Goal: Use online tool/utility: Utilize a website feature to perform a specific function

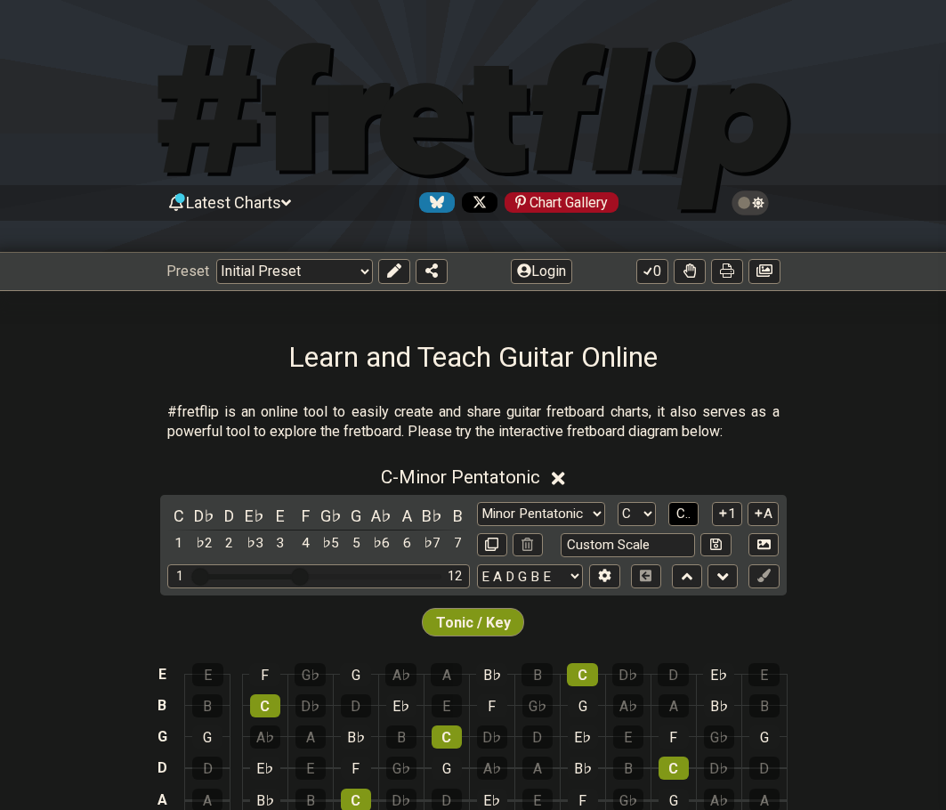
click at [675, 514] on button "C.." at bounding box center [683, 514] width 30 height 24
click at [636, 517] on select "A♭ A A♯ B♭ B C C♯ D♭ D D♯ E♭ E F F♯ G♭ G G♯" at bounding box center [636, 514] width 38 height 24
select select "C#"
click at [617, 502] on select "A♭ A A♯ B♭ B C C♯ D♭ D D♯ E♭ E F F♯ G♭ G G♯" at bounding box center [636, 514] width 38 height 24
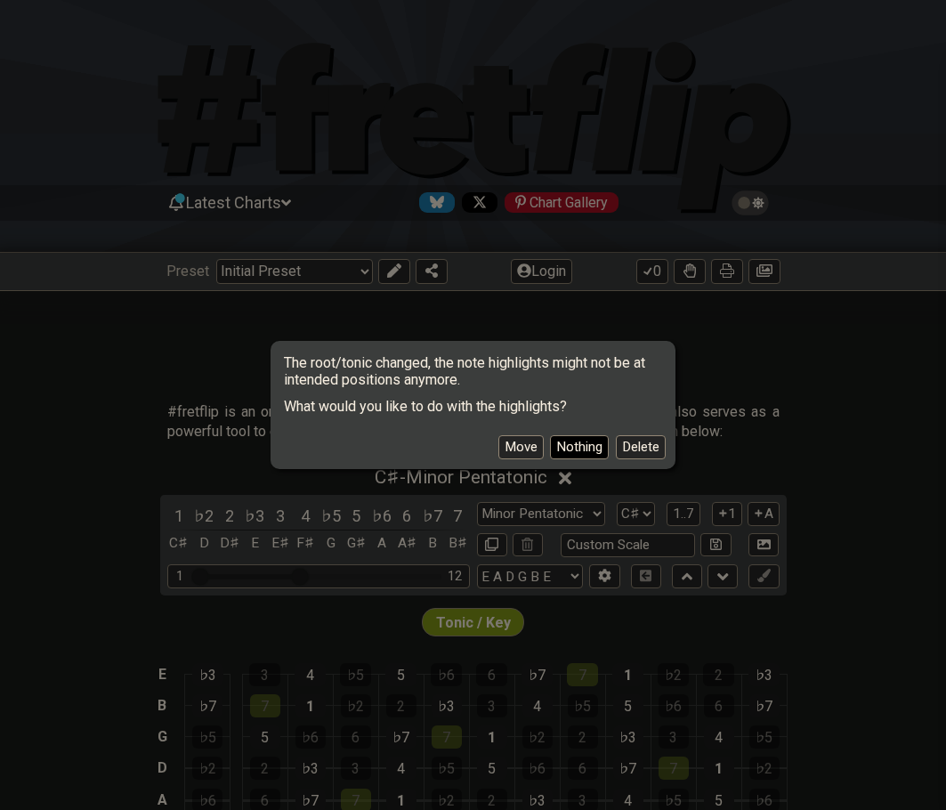
click at [565, 448] on button "Nothing" at bounding box center [579, 447] width 59 height 24
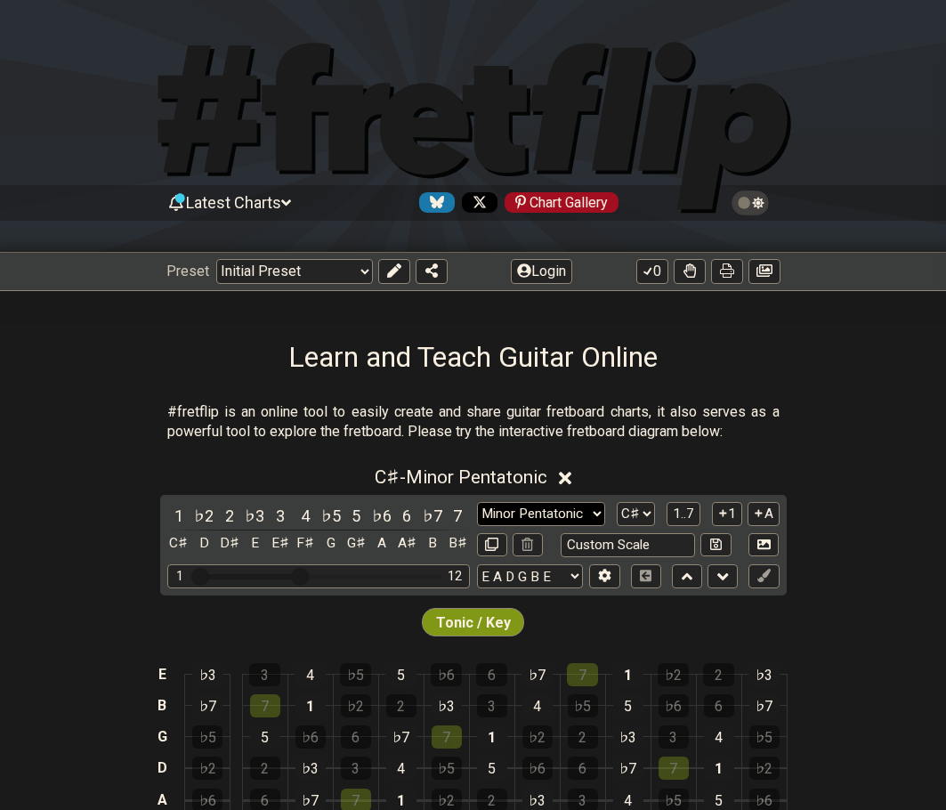
click at [521, 514] on select "Minor Pentatonic Click to edit Minor Pentatonic Major Pentatonic Minor Blues Ma…" at bounding box center [541, 514] width 128 height 24
click at [477, 502] on select "Minor Pentatonic Click to edit Minor Pentatonic Major Pentatonic Minor Blues Ma…" at bounding box center [541, 514] width 128 height 24
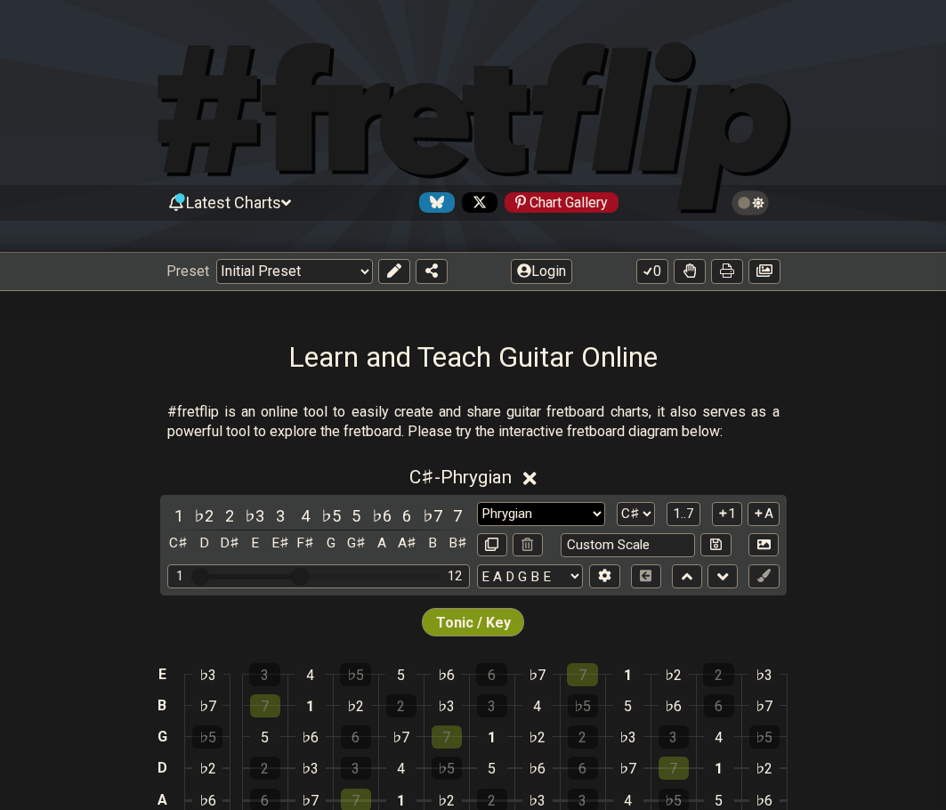
click at [517, 509] on select "Minor Pentatonic Click to edit Minor Pentatonic Major Pentatonic Minor Blues Ma…" at bounding box center [541, 514] width 128 height 24
select select "Minor / Aeolian"
click at [477, 502] on select "Minor Pentatonic Click to edit Minor Pentatonic Major Pentatonic Minor Blues Ma…" at bounding box center [541, 514] width 128 height 24
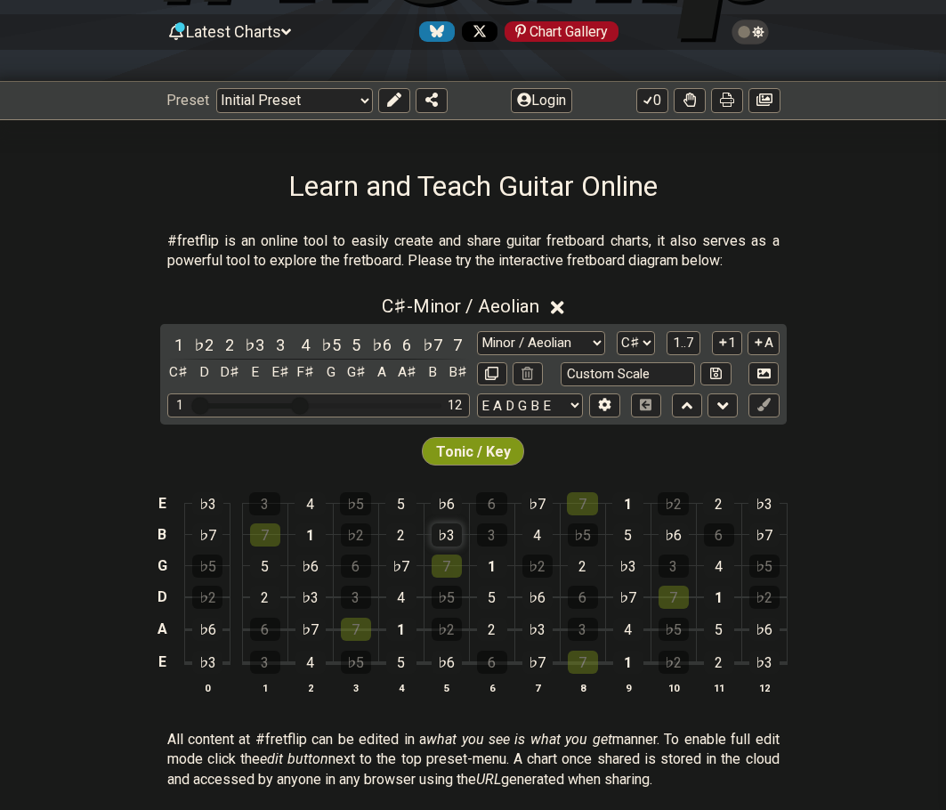
scroll to position [178, 0]
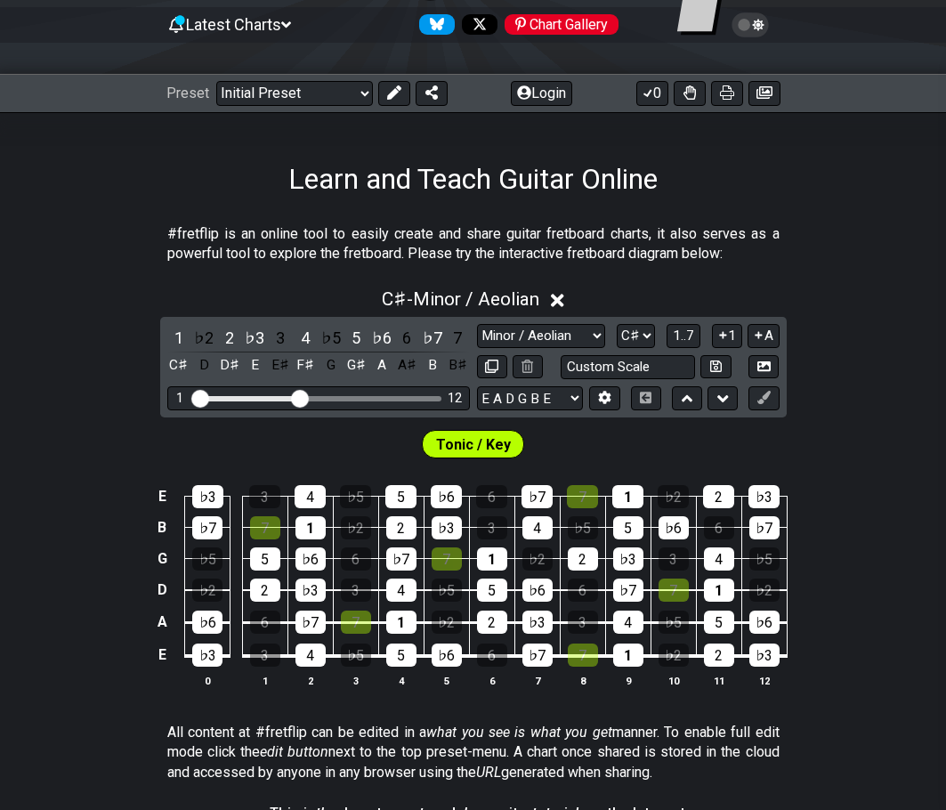
click at [482, 443] on span "Tonic / Key" at bounding box center [473, 445] width 75 height 26
click at [453, 566] on div "7" at bounding box center [447, 558] width 30 height 23
click at [438, 560] on div "7" at bounding box center [447, 558] width 30 height 23
click at [624, 335] on select "A♭ A A♯ B♭ B C C♯ D♭ D D♯ E♭ E F F♯ G♭ G G♯" at bounding box center [636, 336] width 38 height 24
click at [617, 324] on select "A♭ A A♯ B♭ B C C♯ D♭ D D♯ E♭ E F F♯ G♭ G G♯" at bounding box center [636, 336] width 38 height 24
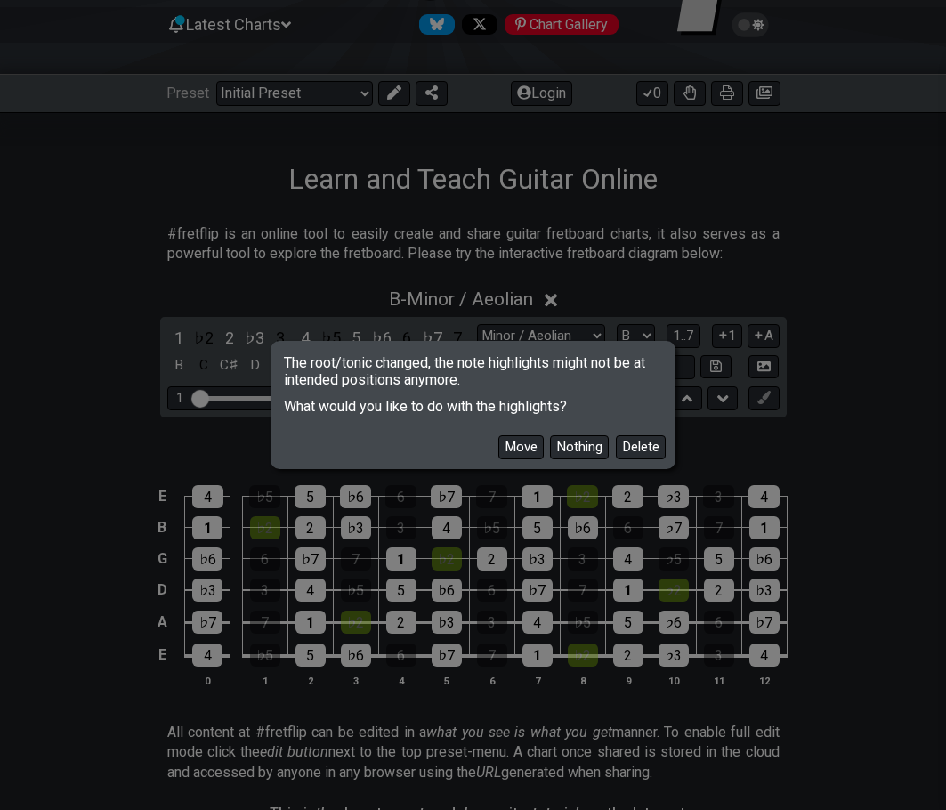
drag, startPoint x: 514, startPoint y: 451, endPoint x: 554, endPoint y: 453, distance: 40.1
click at [515, 452] on button "Move" at bounding box center [520, 447] width 45 height 24
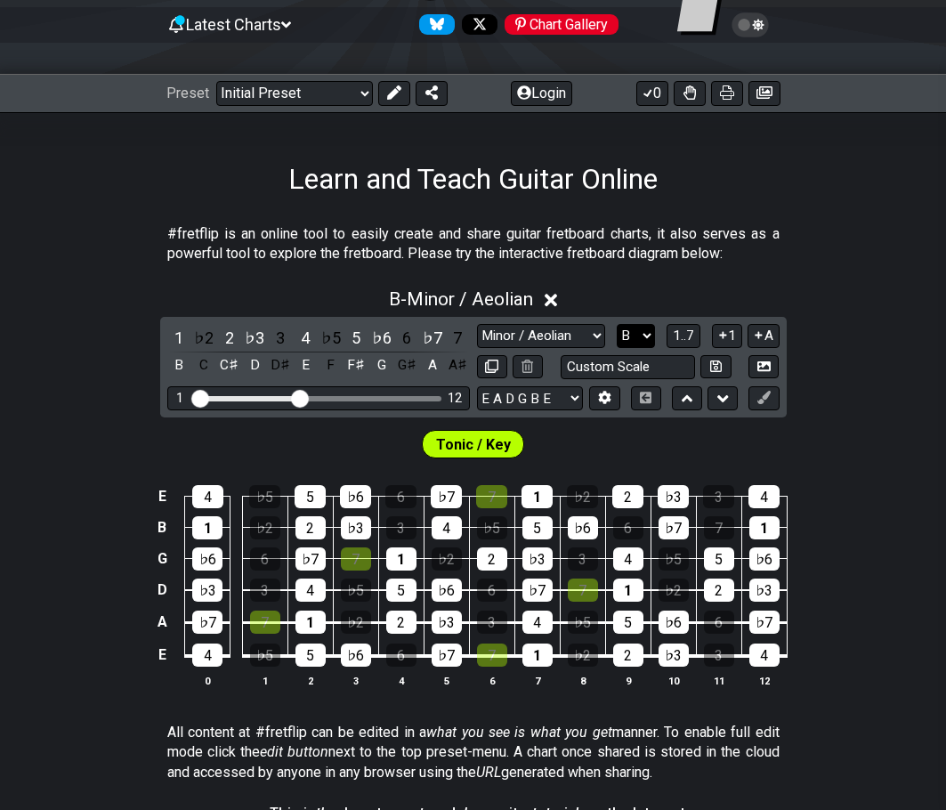
click at [628, 335] on select "A♭ A A♯ B♭ B C C♯ D♭ D D♯ E♭ E F F♯ G♭ G G♯" at bounding box center [636, 336] width 38 height 24
click at [617, 324] on select "A♭ A A♯ B♭ B C C♯ D♭ D D♯ E♭ E F F♯ G♭ G G♯" at bounding box center [636, 336] width 38 height 24
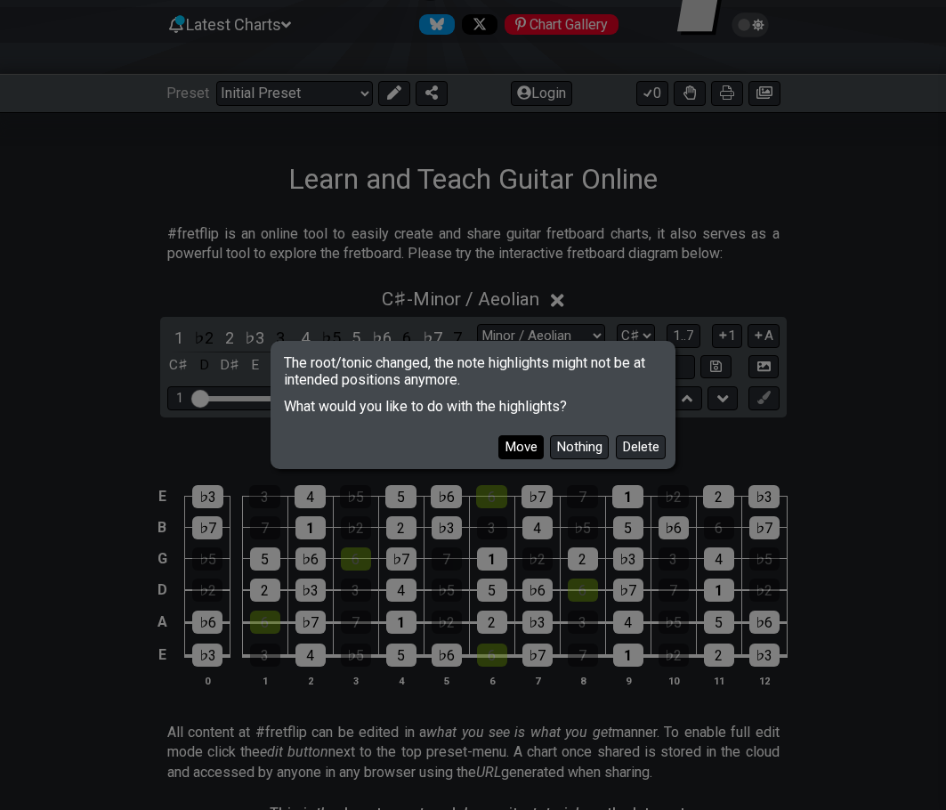
click at [530, 449] on button "Move" at bounding box center [520, 447] width 45 height 24
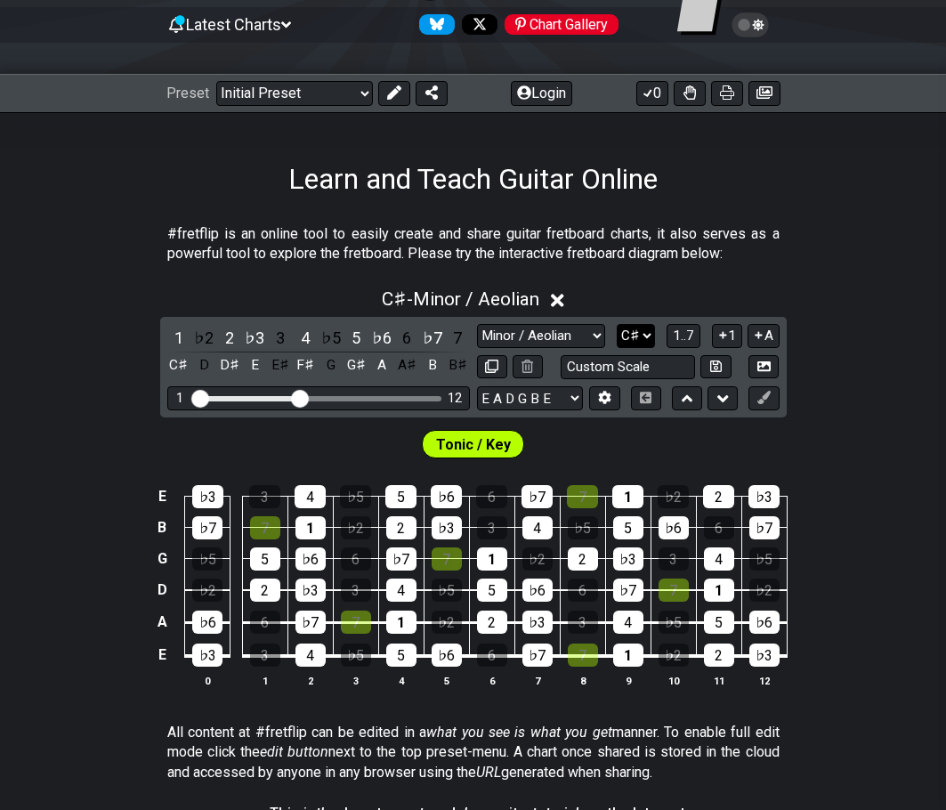
drag, startPoint x: 627, startPoint y: 337, endPoint x: 626, endPoint y: 347, distance: 10.0
click at [627, 337] on select "A♭ A A♯ B♭ B C C♯ D♭ D D♯ E♭ E F F♯ G♭ G G♯" at bounding box center [636, 336] width 38 height 24
select select "F#"
click at [617, 324] on select "A♭ A A♯ B♭ B C C♯ D♭ D D♯ E♭ E F F♯ G♭ G G♯" at bounding box center [636, 336] width 38 height 24
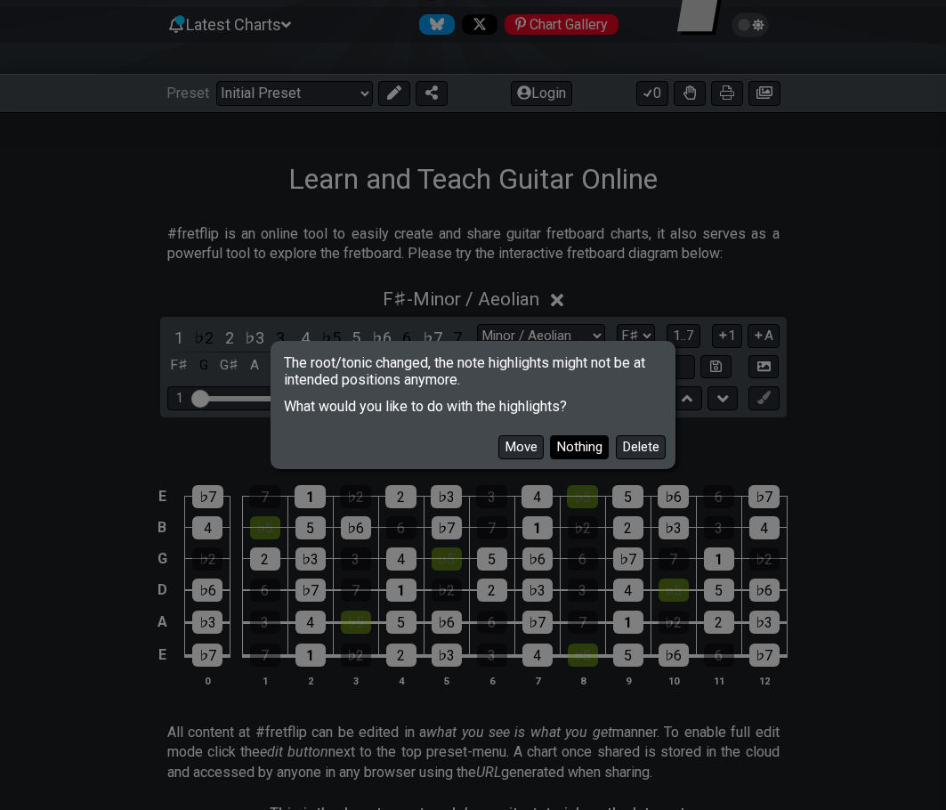
click at [569, 435] on button "Nothing" at bounding box center [579, 447] width 59 height 24
